Goal: Use online tool/utility

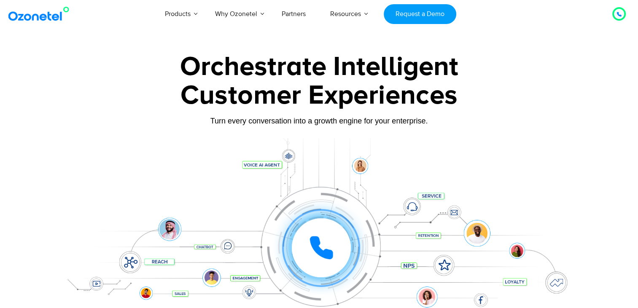
click at [59, 85] on div "Customer Experiences" at bounding box center [319, 96] width 527 height 41
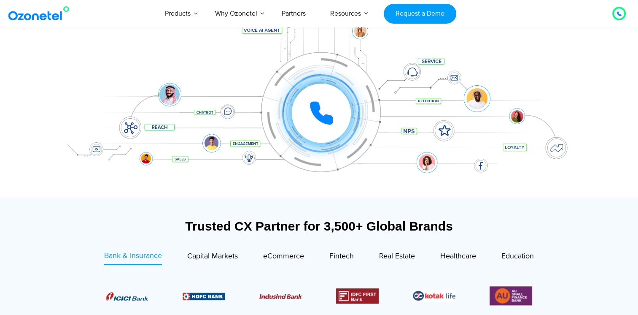
scroll to position [152, 0]
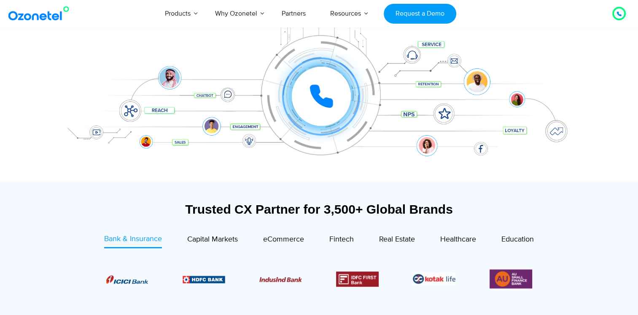
click at [332, 91] on icon at bounding box center [321, 96] width 25 height 25
click at [322, 89] on icon at bounding box center [321, 96] width 25 height 25
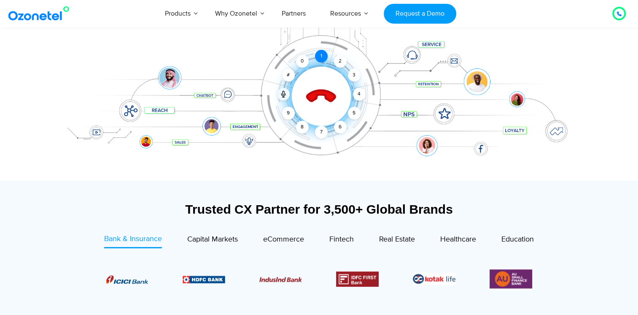
click at [321, 53] on div "1" at bounding box center [321, 56] width 13 height 13
click at [345, 62] on div "2" at bounding box center [340, 61] width 13 height 13
click at [343, 73] on div "Click to end call Call connected 1 2 3 4 5 6 7 8 9 # 0" at bounding box center [321, 79] width 523 height 34
click at [321, 93] on icon at bounding box center [321, 97] width 30 height 30
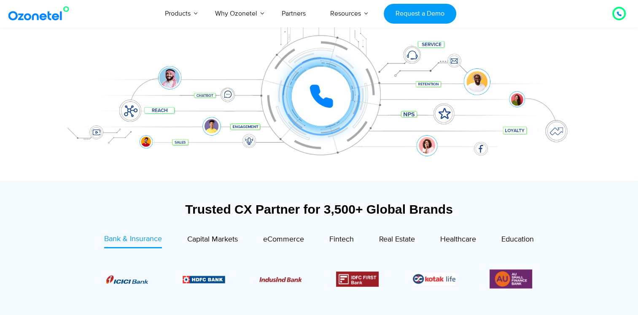
drag, startPoint x: 226, startPoint y: 94, endPoint x: 175, endPoint y: 93, distance: 51.1
click at [175, 93] on div "Click to experience it! Call ended 1 2 3 4 5 6 7 8 9 # 0" at bounding box center [321, 79] width 523 height 34
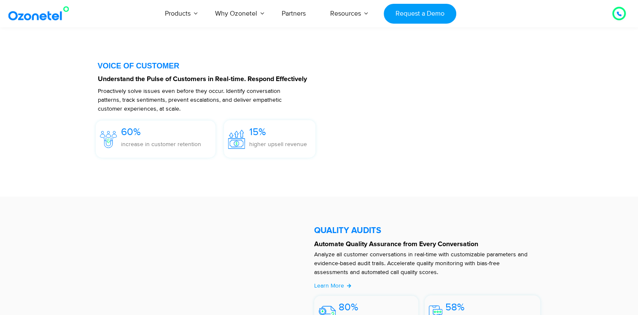
scroll to position [1283, 0]
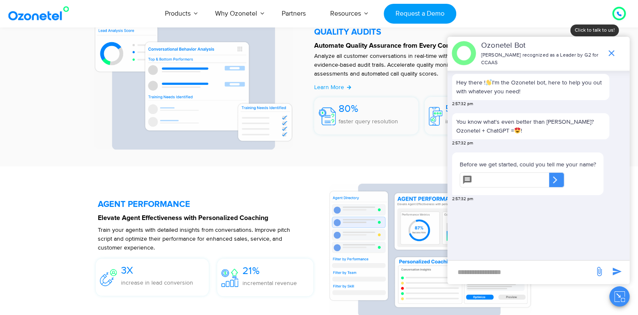
scroll to position [1497, 0]
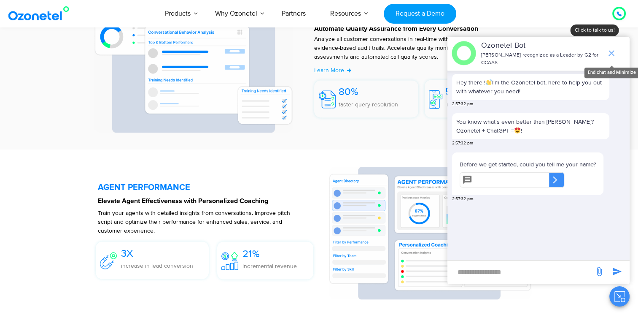
click at [612, 52] on icon "end chat or minimize" at bounding box center [612, 53] width 10 height 10
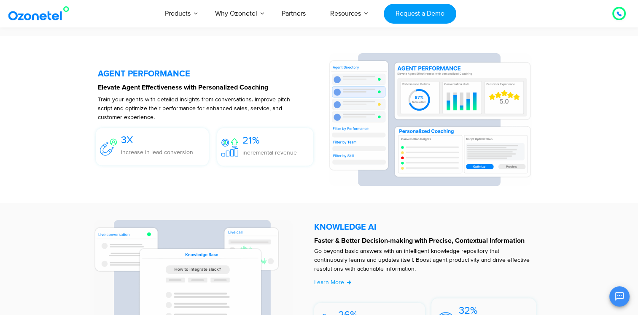
scroll to position [1641, 0]
